Goal: Task Accomplishment & Management: Manage account settings

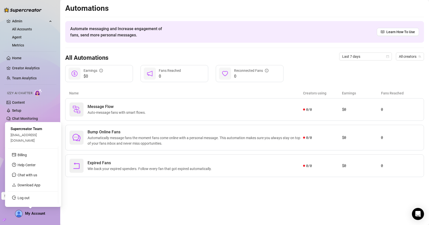
click at [41, 214] on span "My Account" at bounding box center [35, 213] width 20 height 5
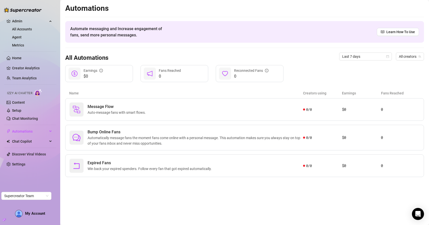
click at [70, 214] on main "Automations Automate messaging and Increase engagement of fans, send more perso…" at bounding box center [244, 112] width 369 height 225
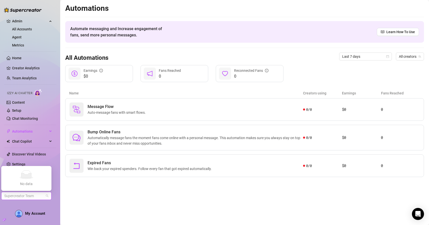
click at [41, 196] on span "Supercreator Team" at bounding box center [26, 196] width 44 height 8
click at [68, 197] on main "Automations Automate messaging and Increase engagement of fans, send more perso…" at bounding box center [244, 112] width 369 height 225
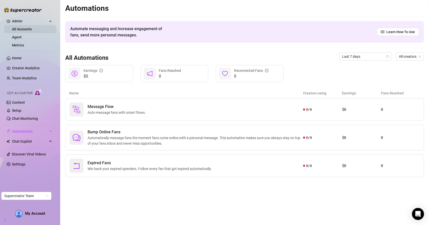
click at [24, 27] on link "All Accounts" at bounding box center [22, 29] width 20 height 4
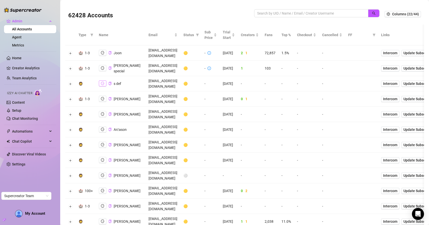
click at [101, 82] on icon "logout" at bounding box center [103, 84] width 4 height 4
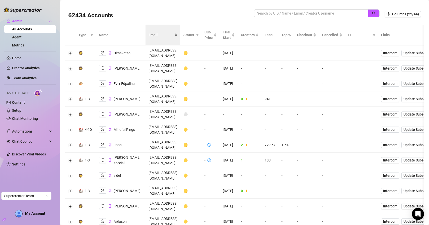
click at [177, 34] on div "Email" at bounding box center [163, 35] width 29 height 6
click at [194, 35] on span "Status" at bounding box center [188, 35] width 11 height 6
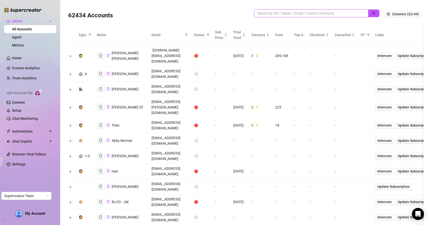
click at [269, 16] on input "search" at bounding box center [309, 14] width 104 height 6
type input "dev@supercreator.app"
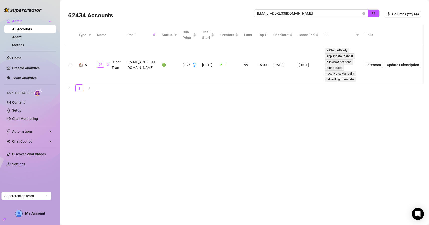
click at [97, 65] on button "button" at bounding box center [101, 64] width 8 height 6
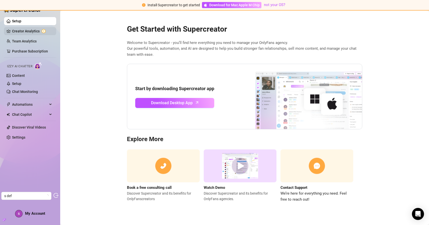
click at [32, 30] on link "Creator Analytics" at bounding box center [32, 31] width 40 height 8
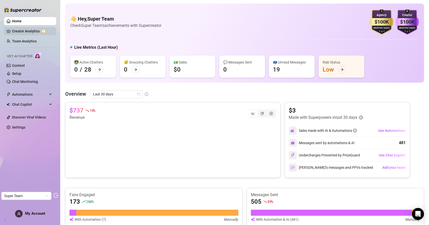
click at [30, 30] on link "Creator Analytics" at bounding box center [32, 31] width 40 height 8
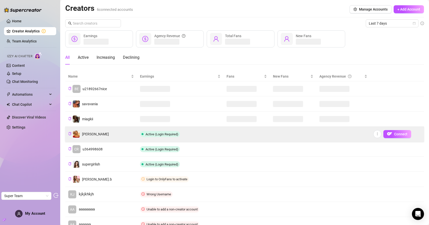
click at [118, 135] on td "[PERSON_NAME]" at bounding box center [101, 133] width 72 height 15
